Goal: Transaction & Acquisition: Purchase product/service

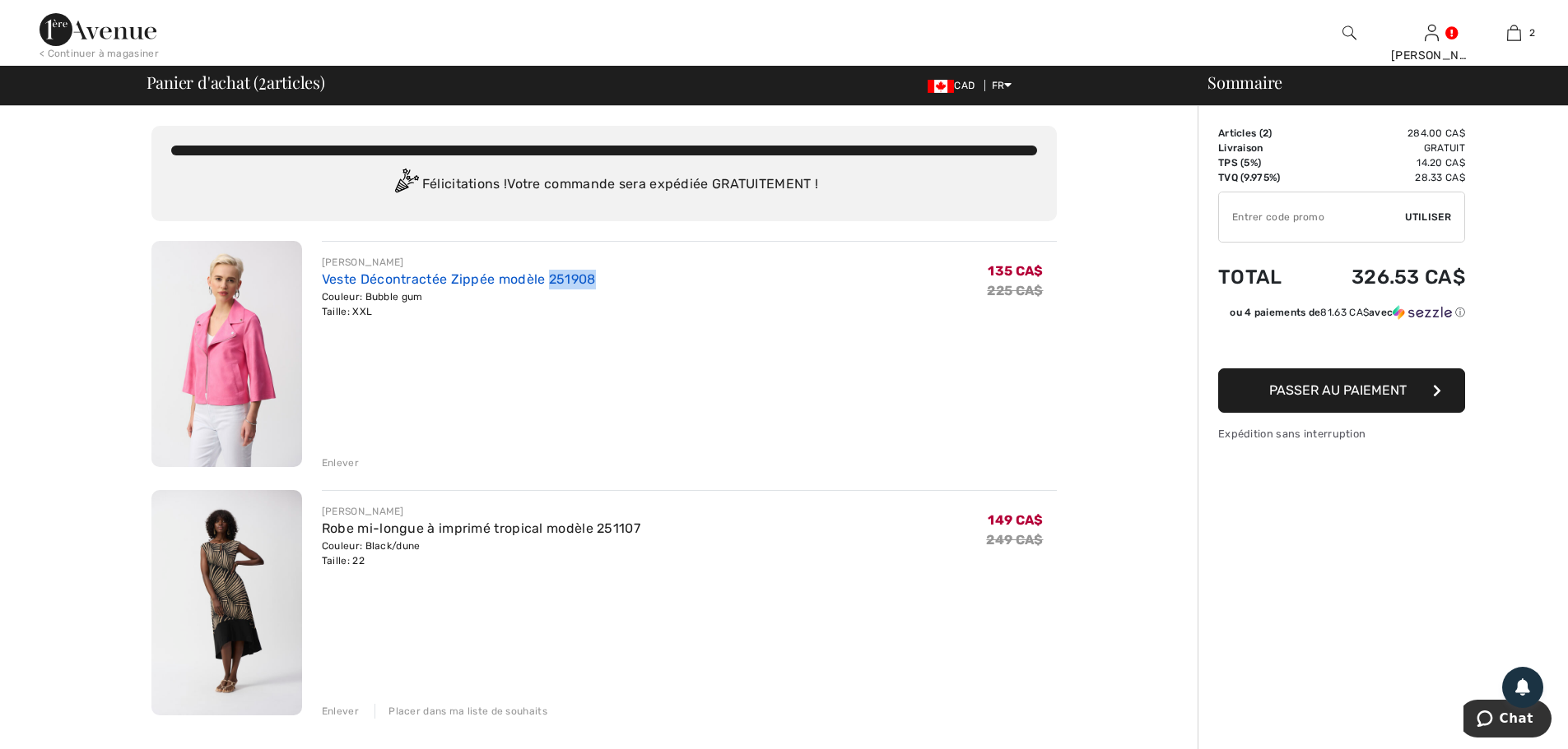
drag, startPoint x: 598, startPoint y: 278, endPoint x: 550, endPoint y: 277, distance: 48.0
click at [550, 277] on div "JOSEPH RIBKOFF Veste Décontractée Zippée modèle 251908 Couleur: Bubble gum Tail…" at bounding box center [689, 287] width 735 height 65
copy link "251908"
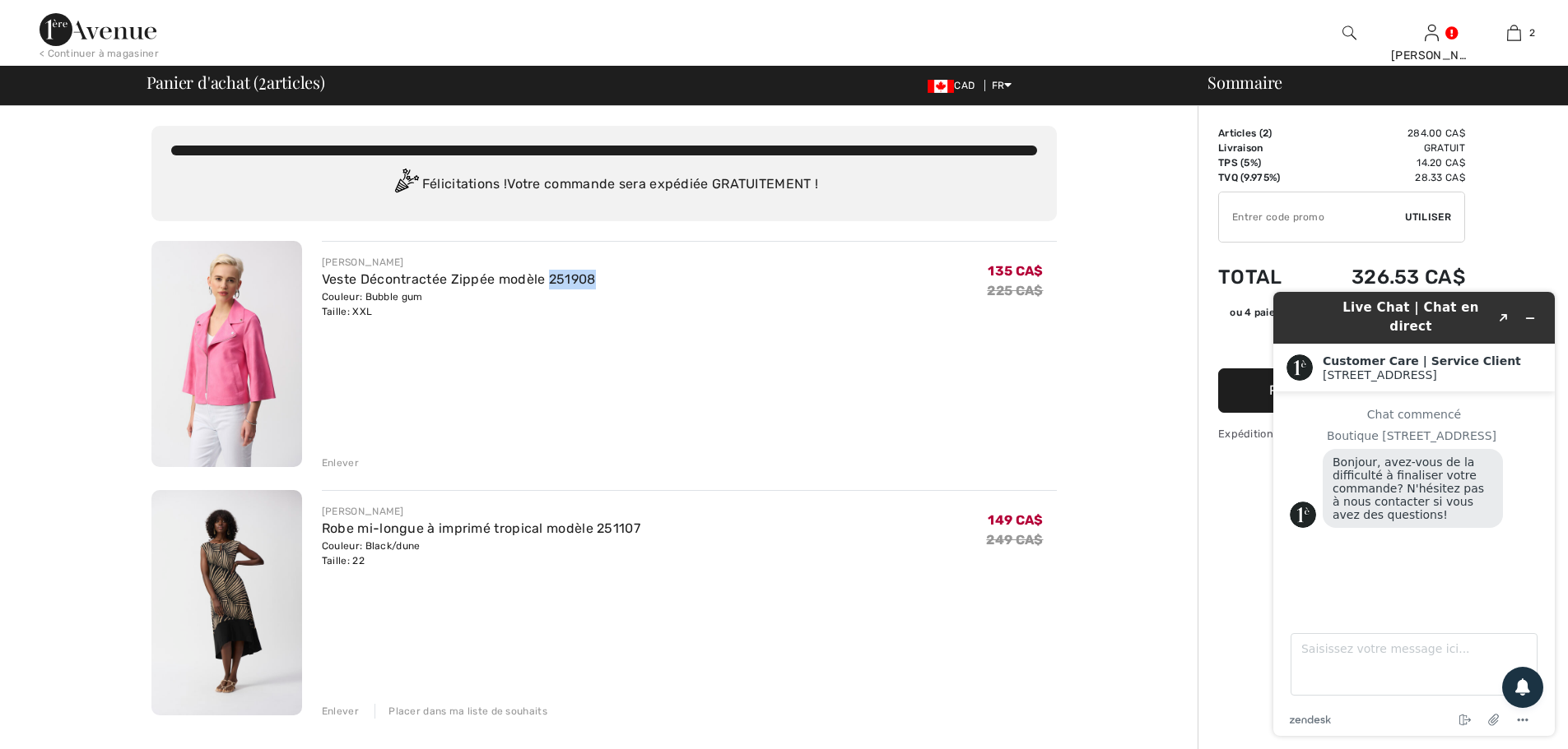
click at [1347, 32] on img at bounding box center [1349, 33] width 14 height 20
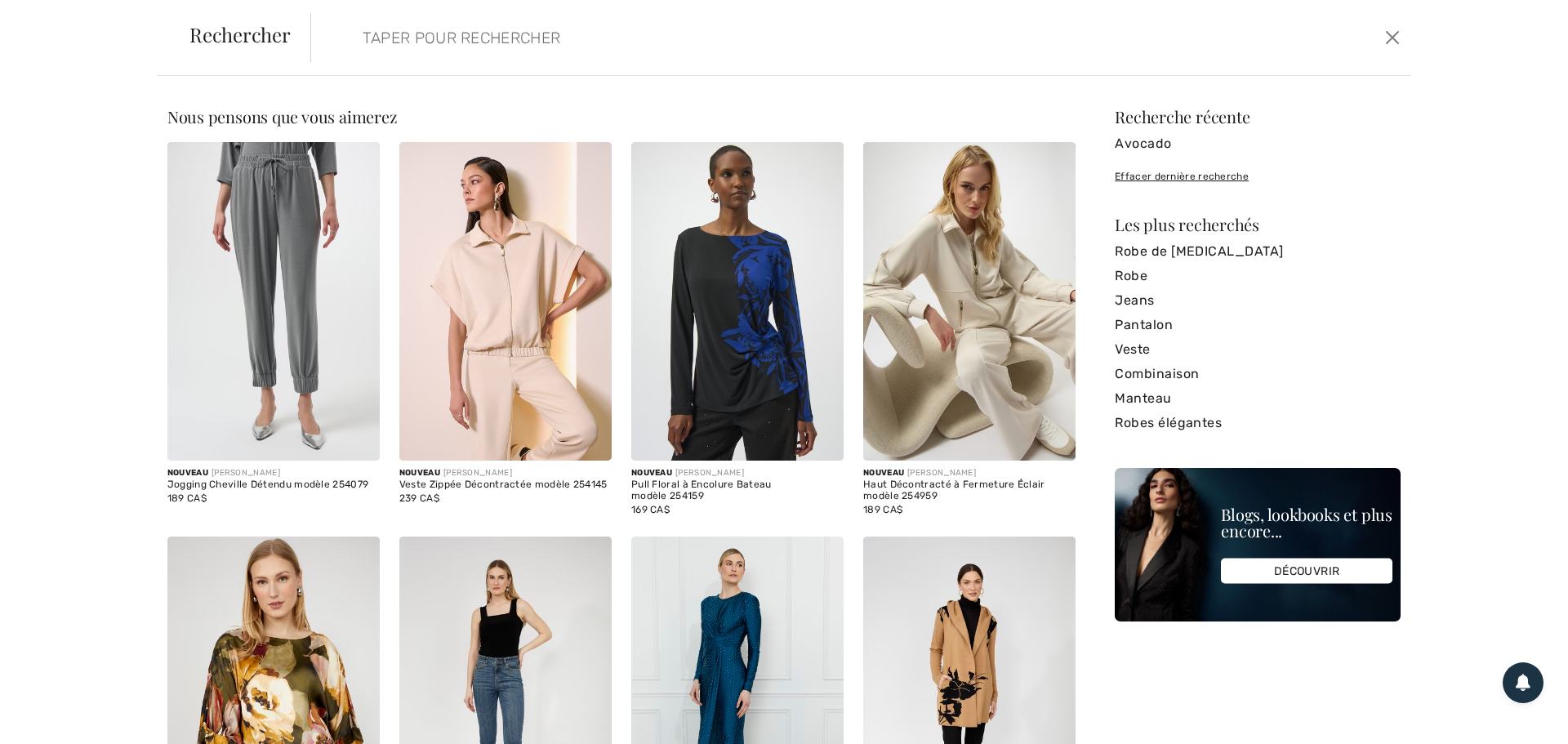
paste input "252159"
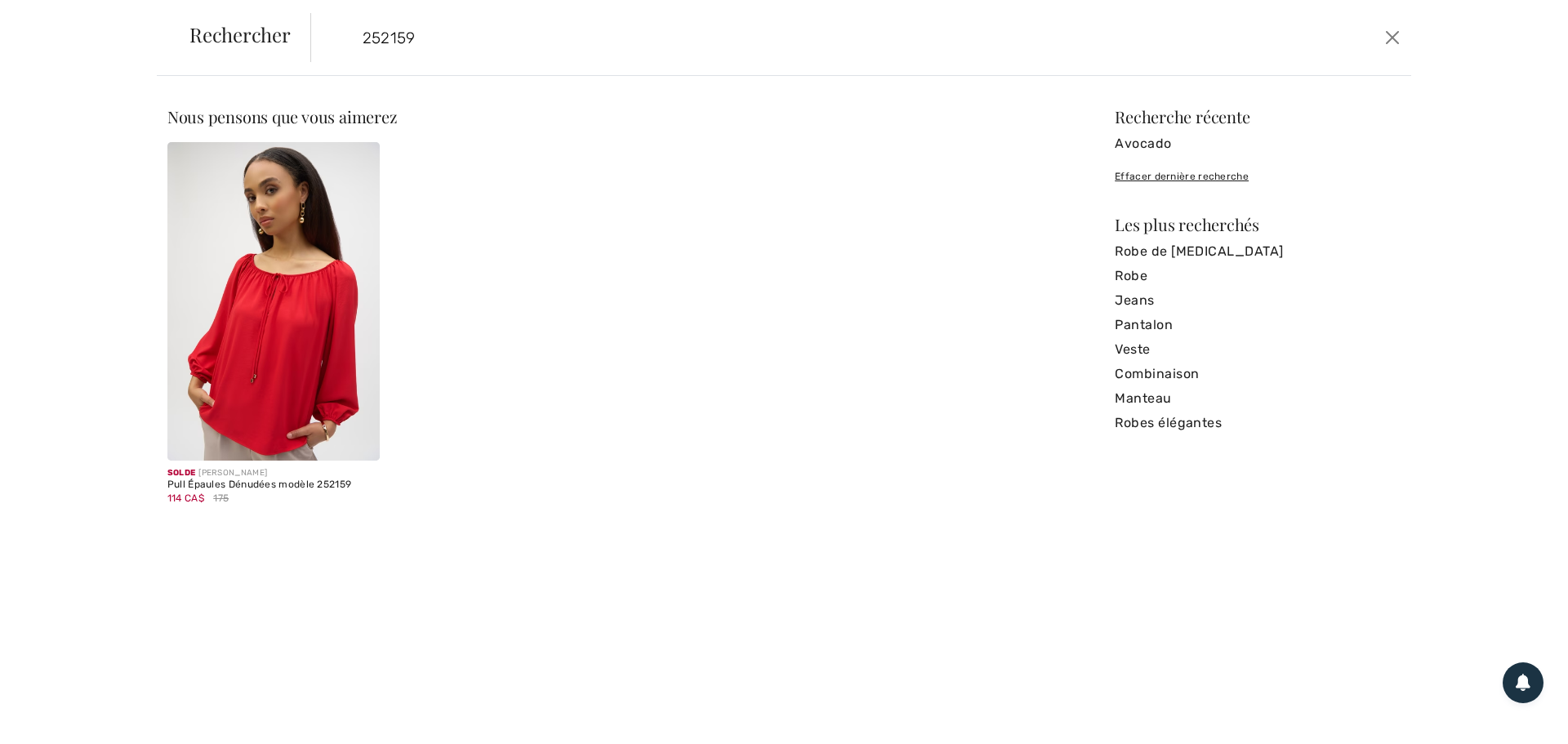
type input "252159"
click at [283, 326] on img at bounding box center [273, 301] width 212 height 319
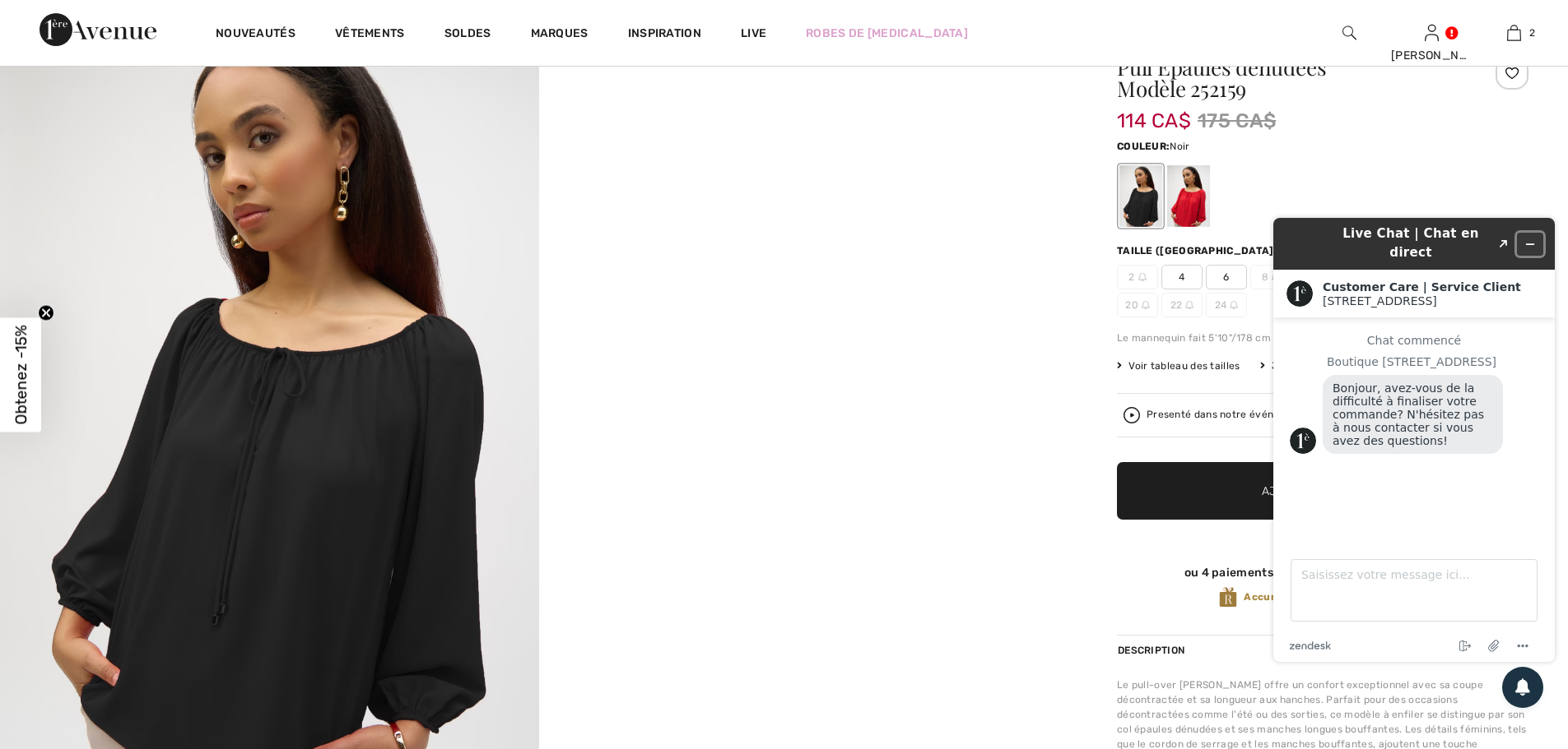
click at [1529, 238] on icon "Réduire le widget" at bounding box center [1530, 244] width 12 height 12
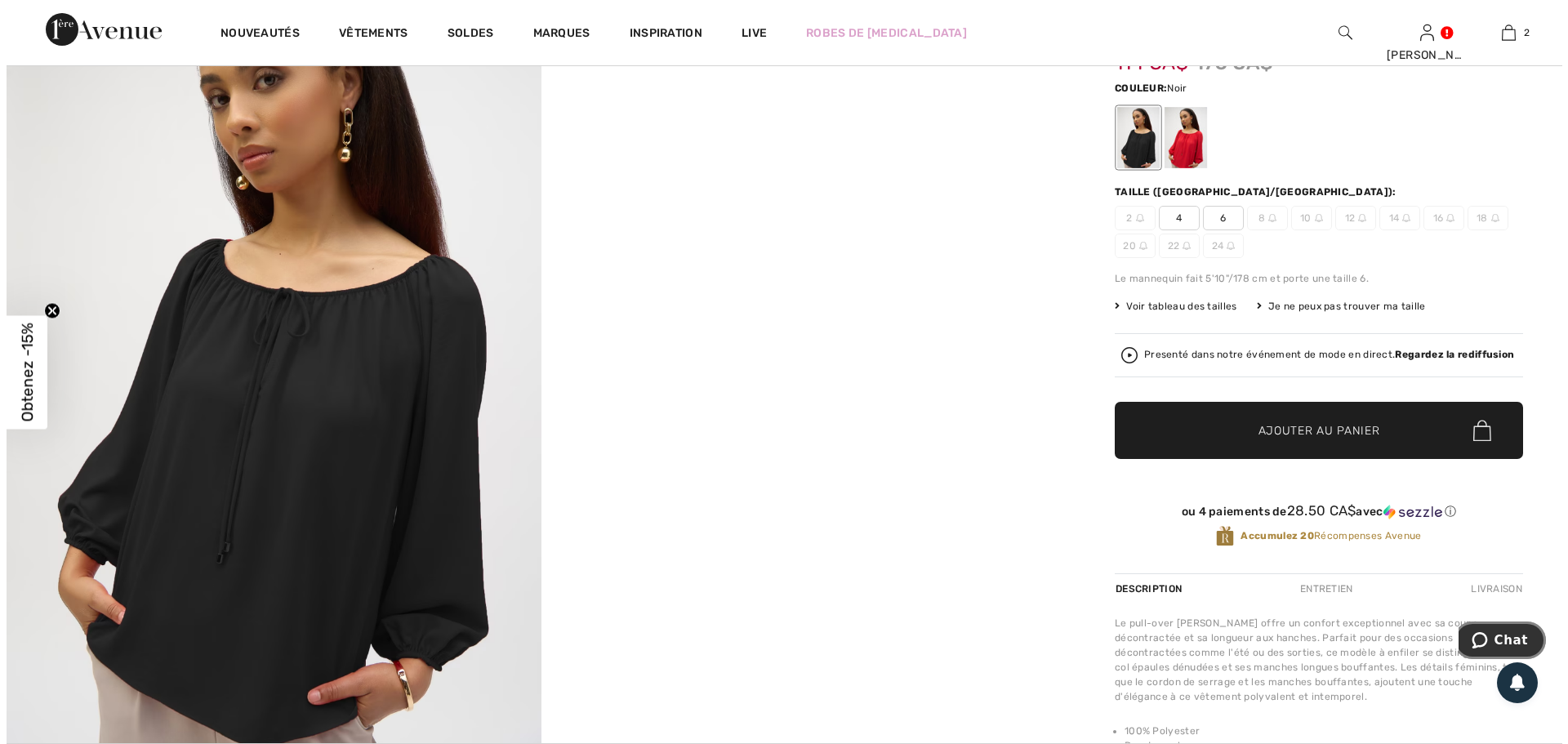
scroll to position [81, 0]
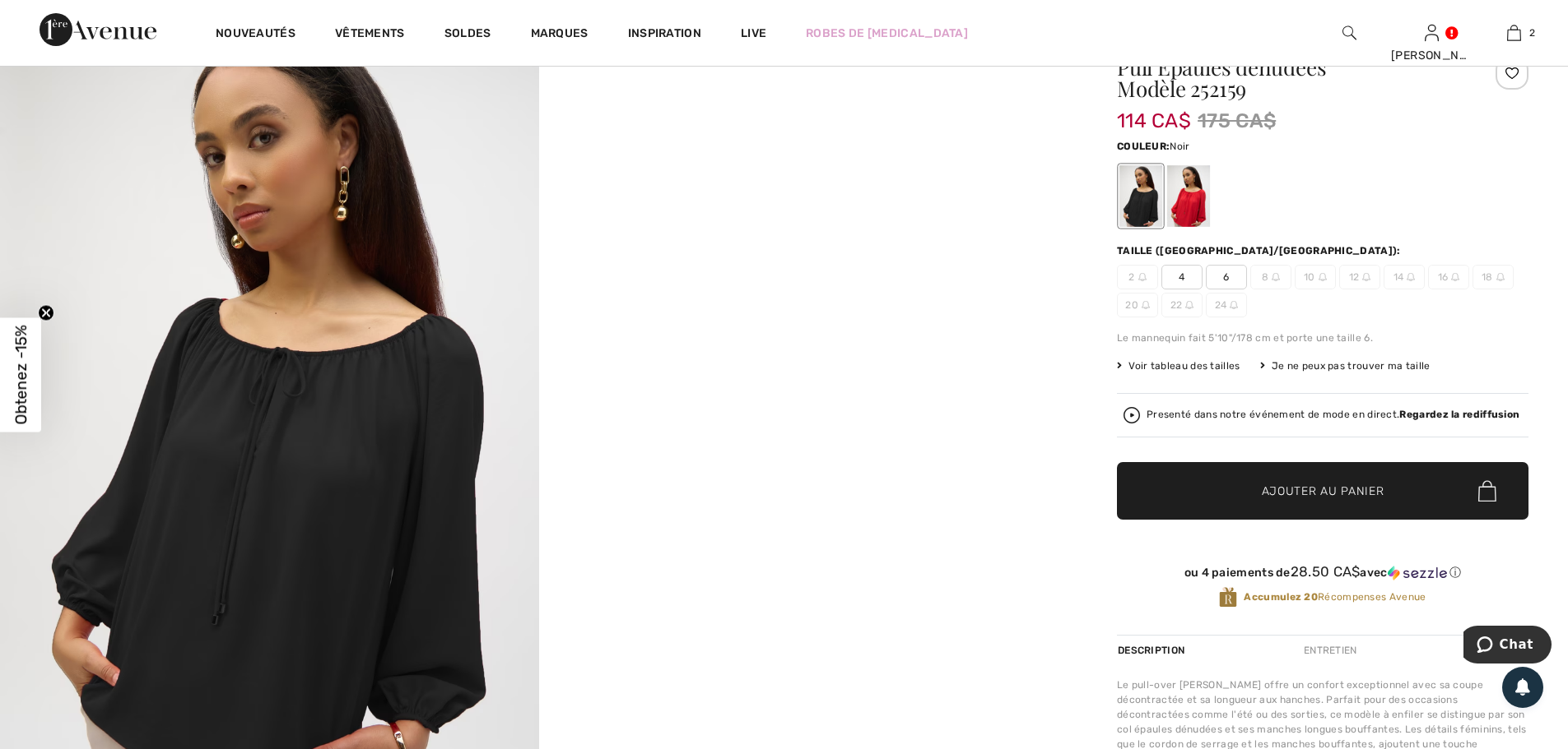
click at [1130, 413] on img at bounding box center [1131, 415] width 16 height 16
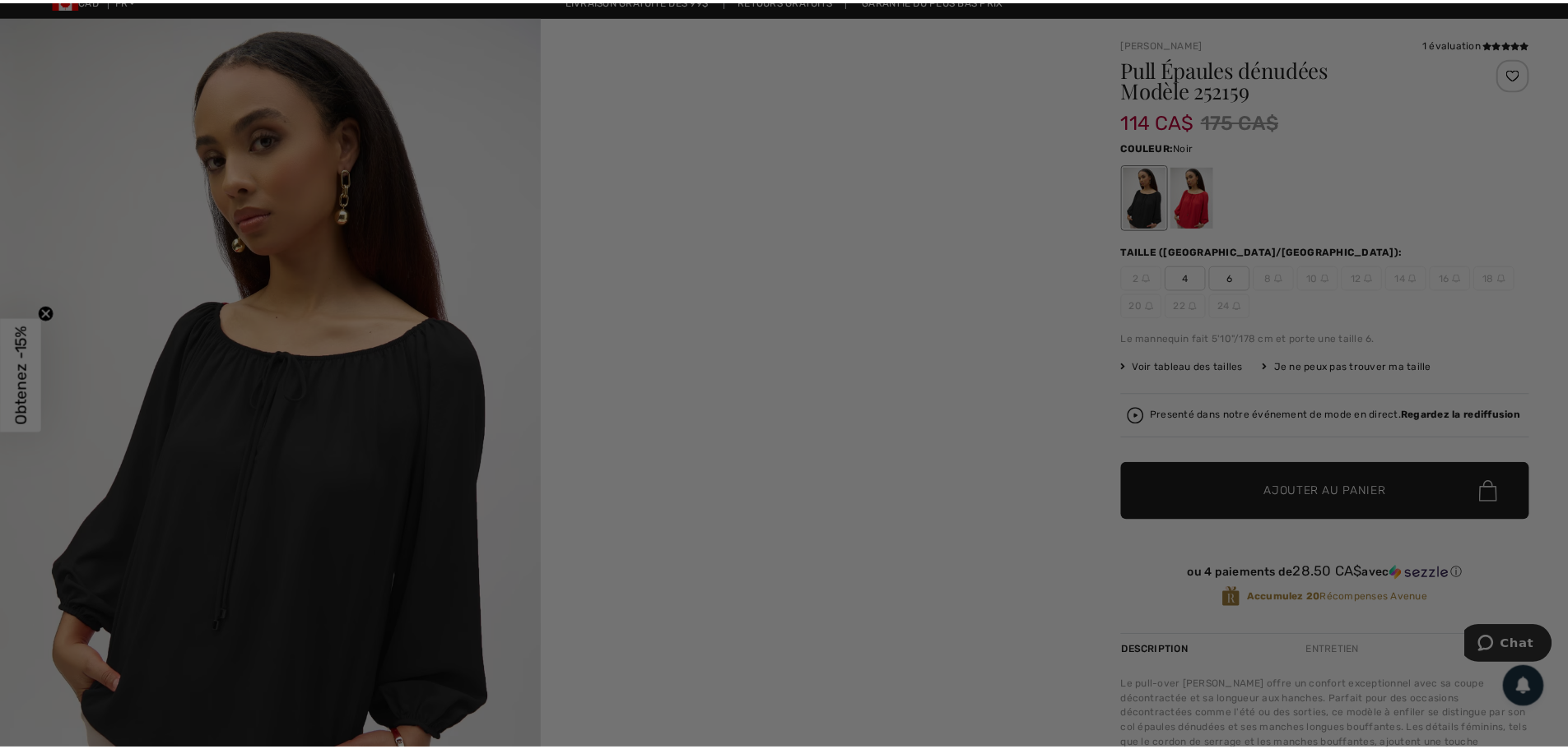
scroll to position [0, 0]
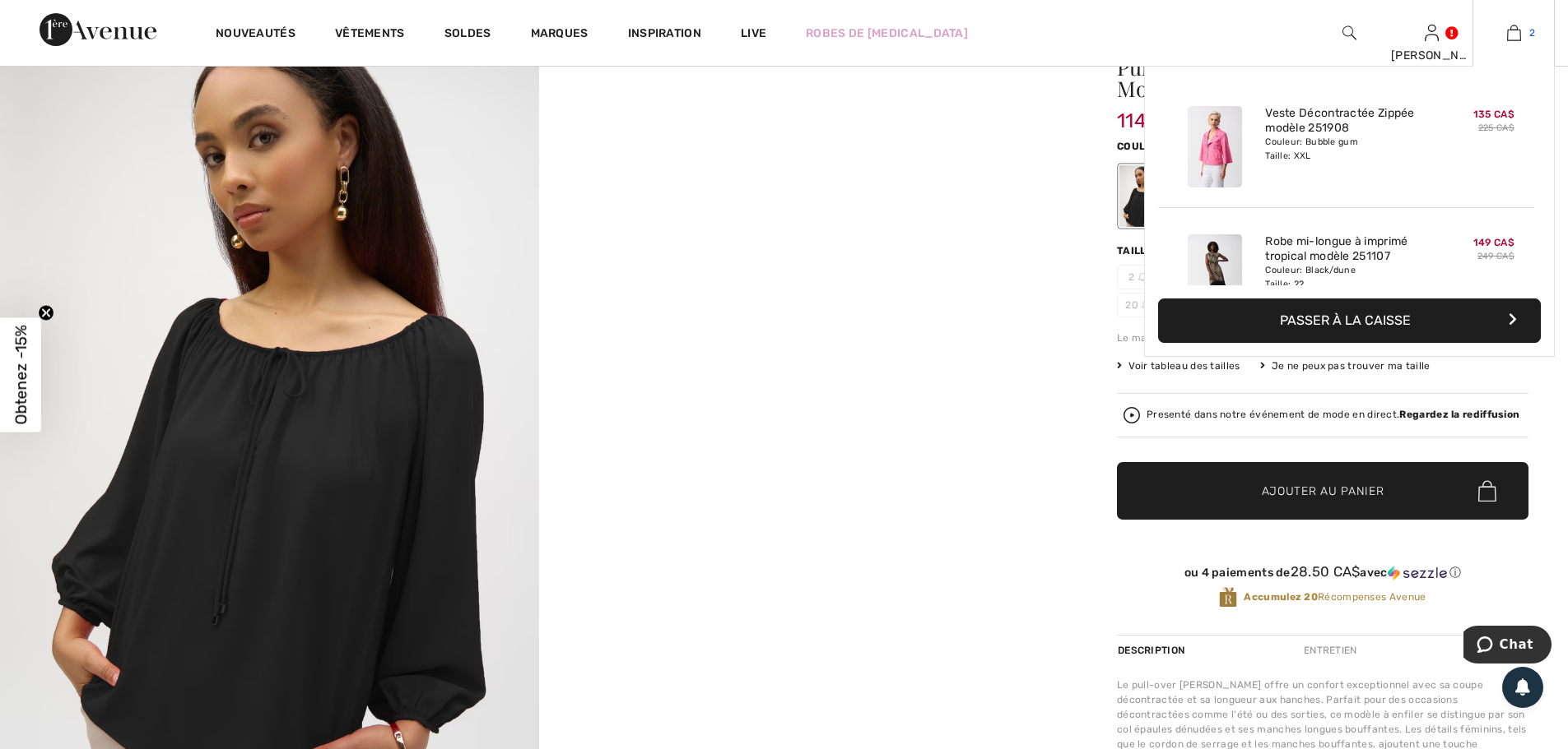
click at [1512, 35] on img at bounding box center [1513, 33] width 14 height 20
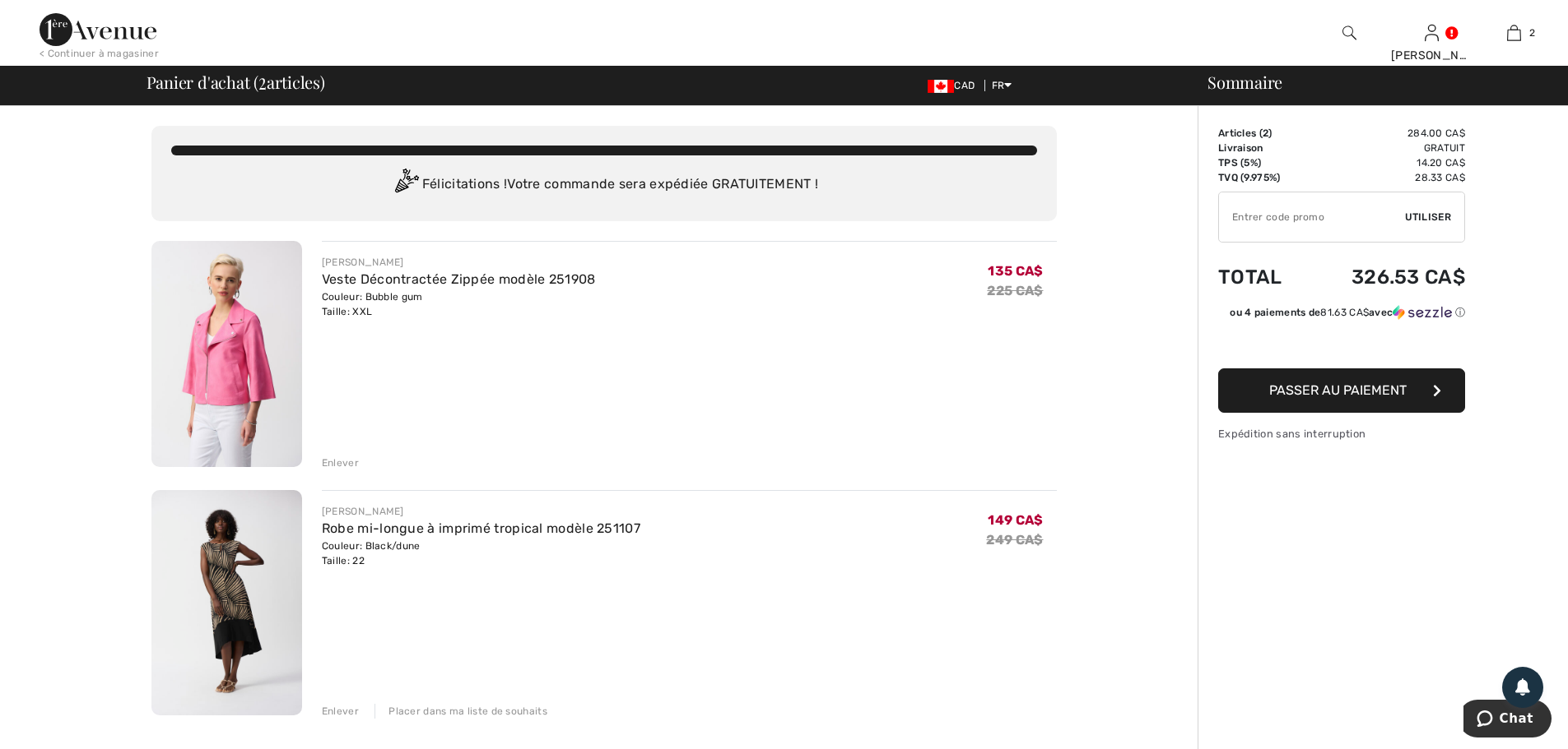
click at [432, 713] on div "Placer dans ma liste de souhaits" at bounding box center [461, 712] width 173 height 15
